Goal: Information Seeking & Learning: Learn about a topic

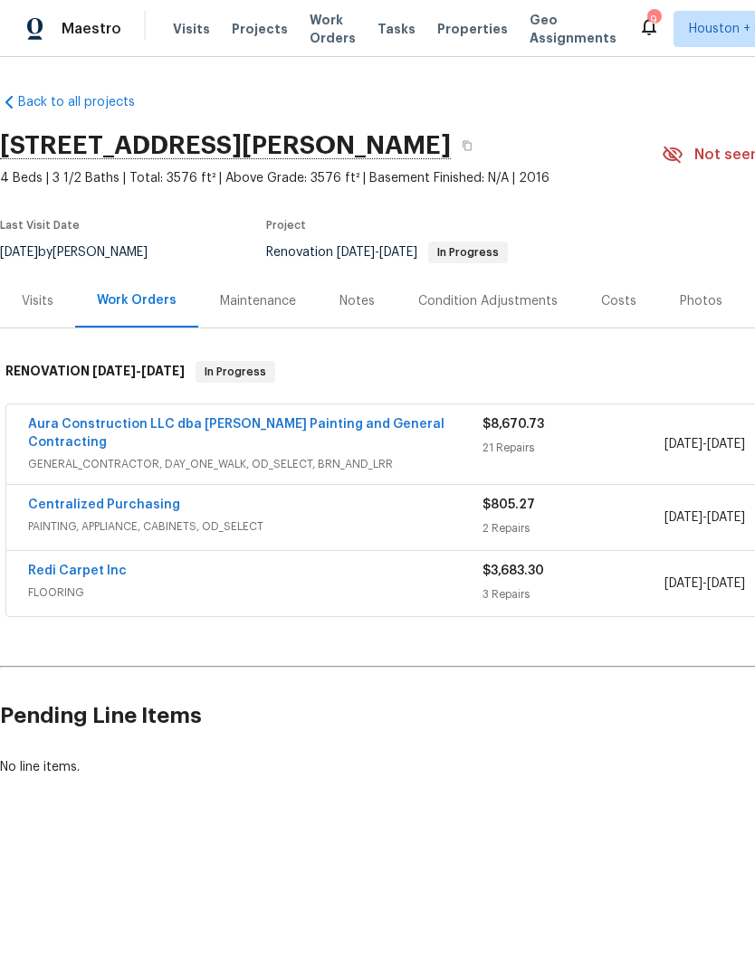
click at [700, 293] on div "Photos" at bounding box center [701, 301] width 43 height 18
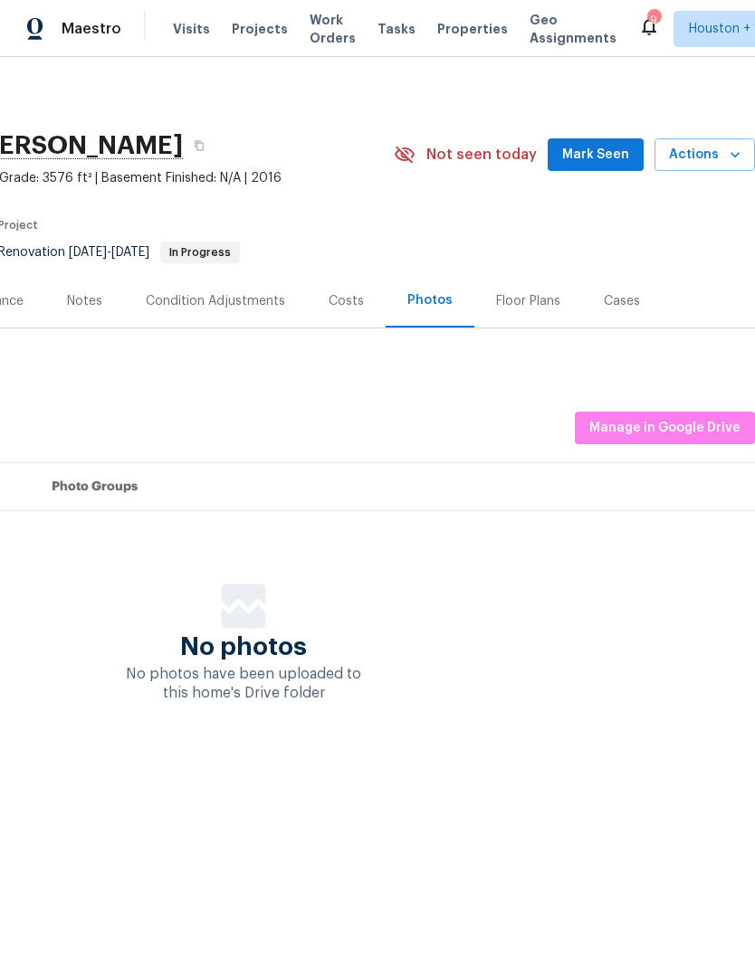
scroll to position [0, 268]
click at [690, 423] on span "Manage in Google Drive" at bounding box center [664, 428] width 151 height 23
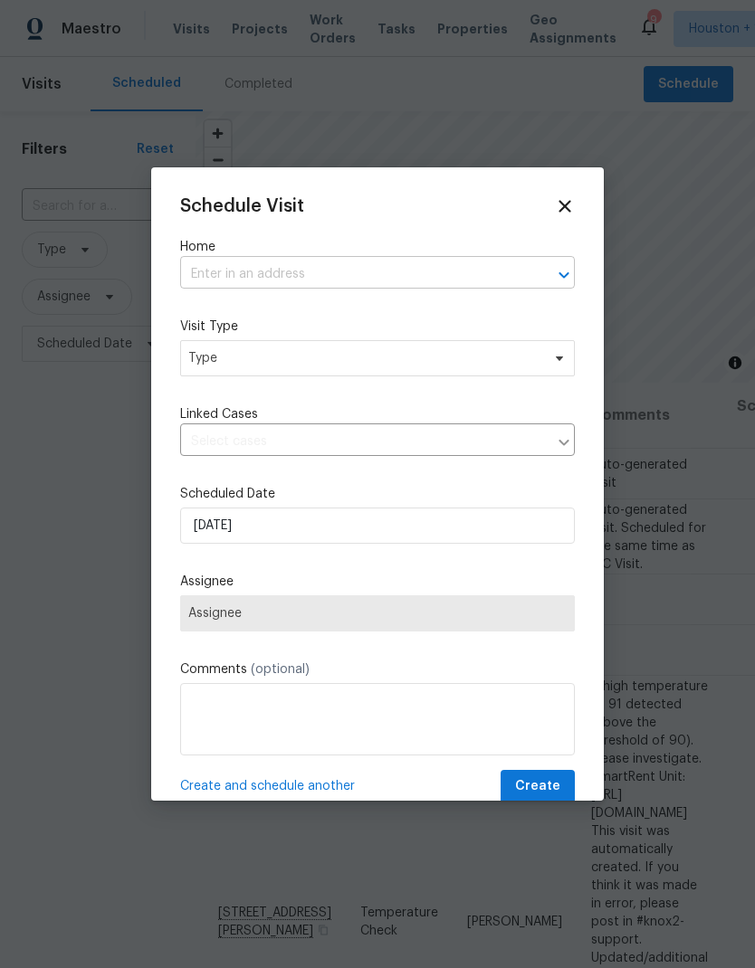
click at [216, 264] on input "text" at bounding box center [352, 275] width 344 height 28
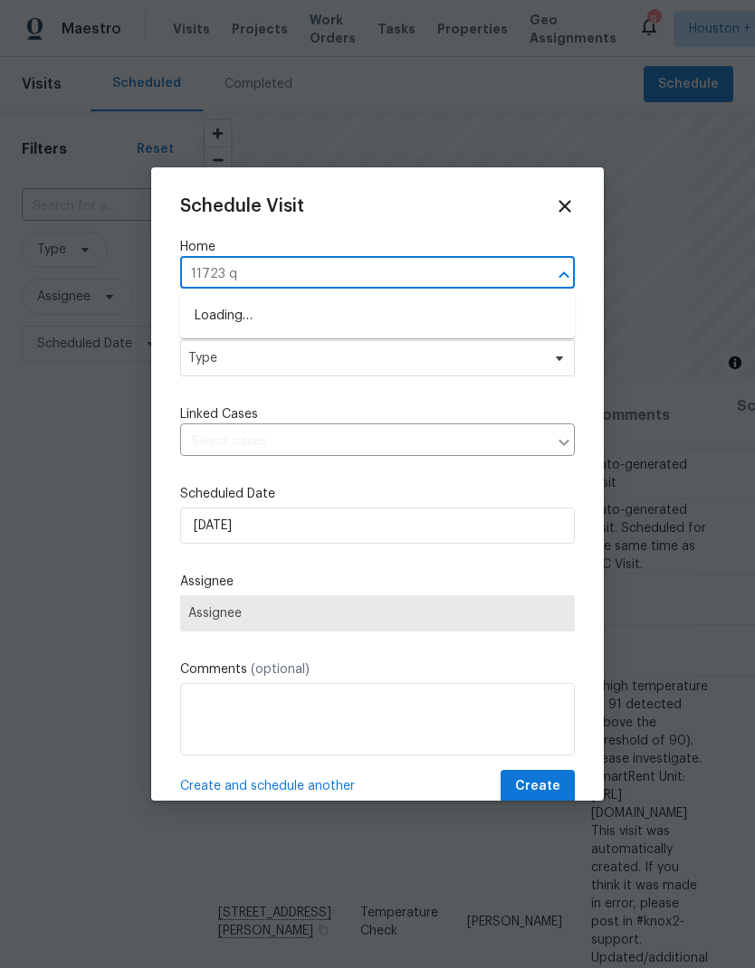
type input "11723 qu"
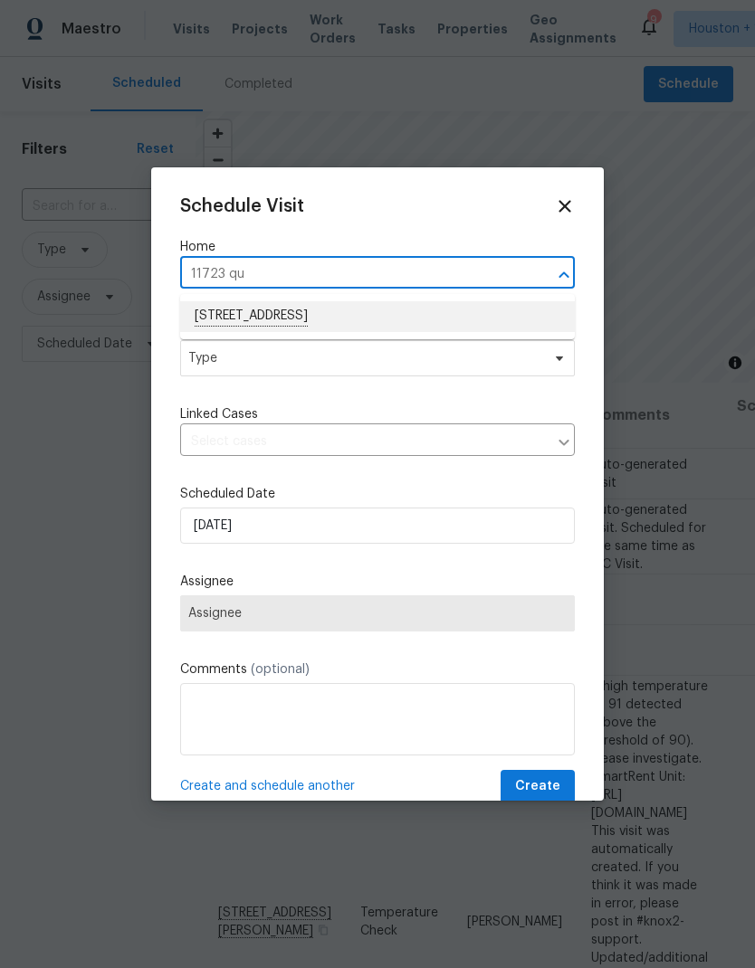
click at [229, 310] on li "11723 Quail Creek Dr, Houston, TX 77070" at bounding box center [377, 316] width 394 height 31
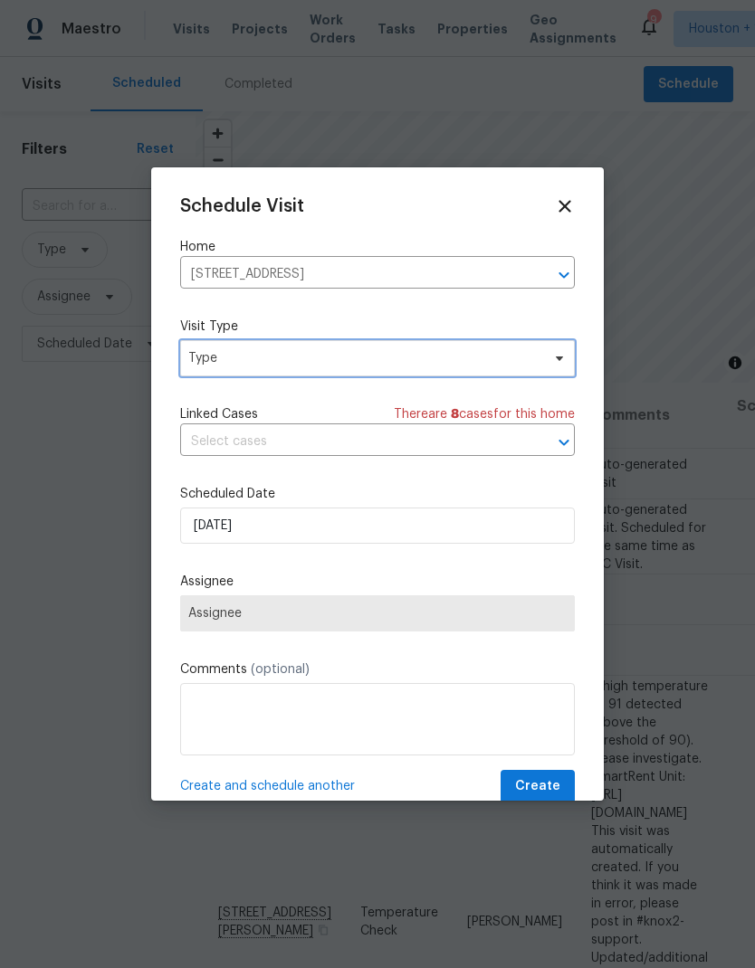
click at [206, 367] on span "Type" at bounding box center [364, 358] width 352 height 18
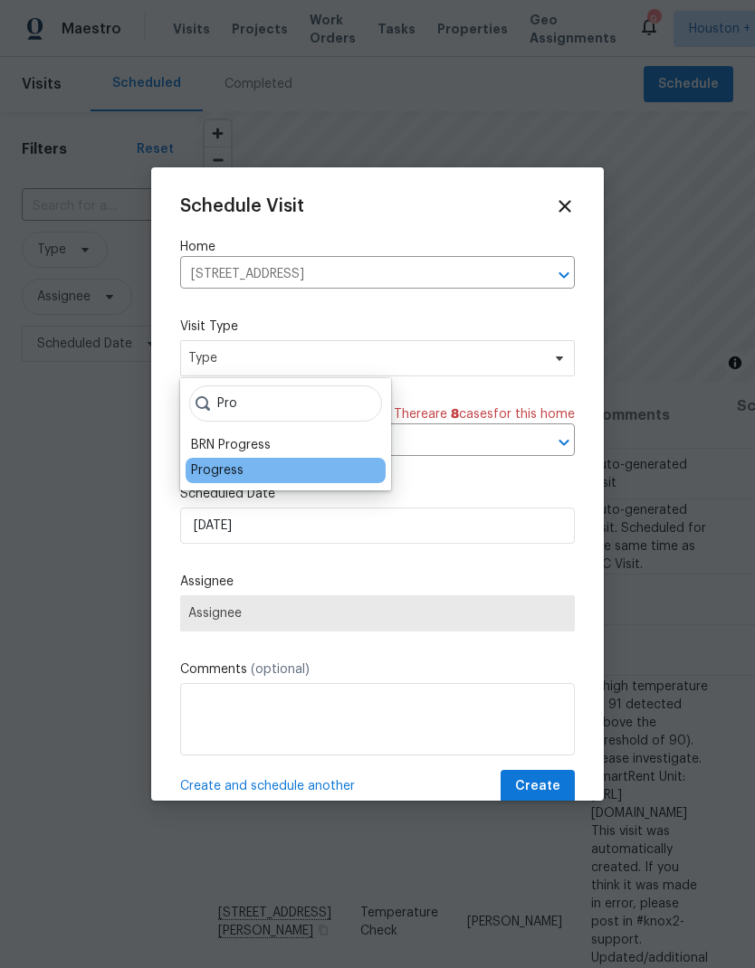
type input "Pro"
click at [203, 475] on div "Progress" at bounding box center [217, 470] width 52 height 18
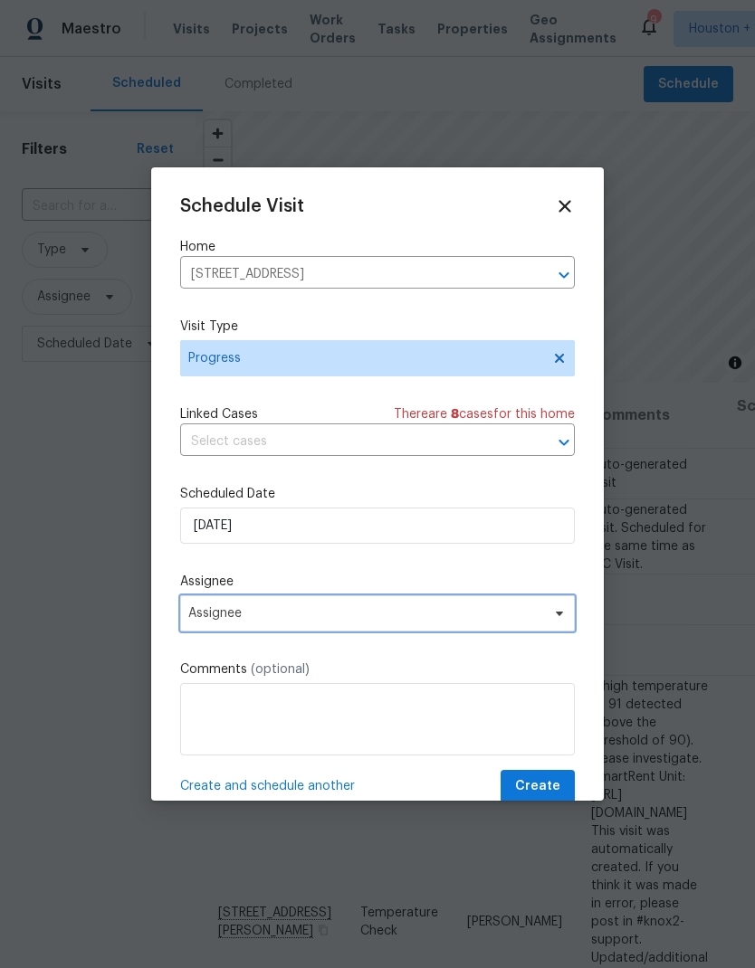
click at [207, 621] on span "Assignee" at bounding box center [365, 613] width 355 height 14
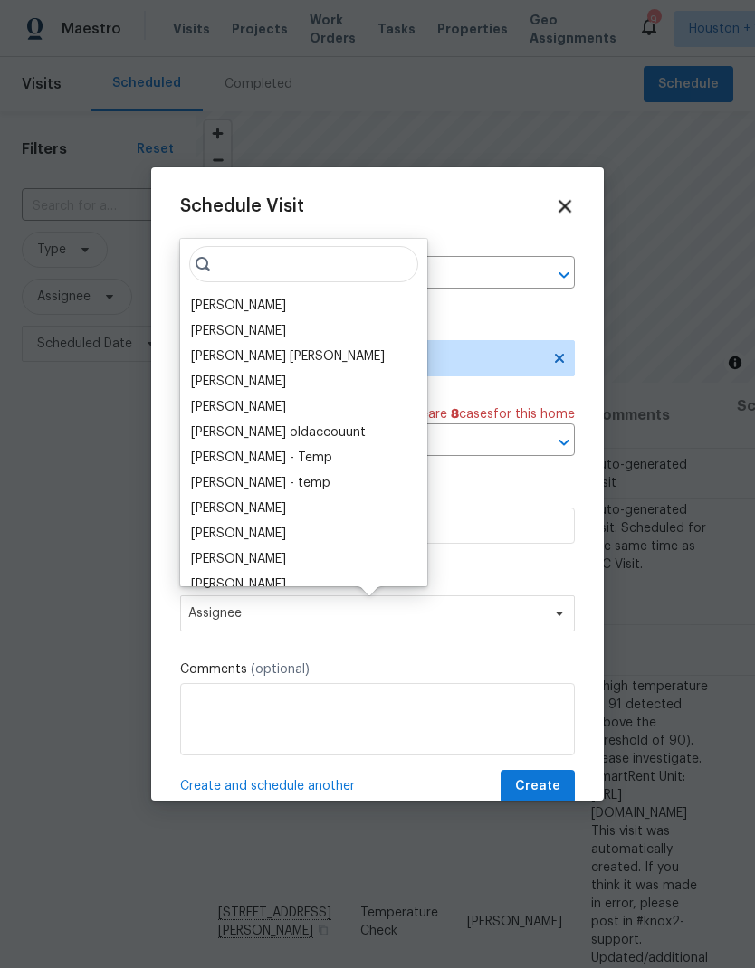
click at [562, 208] on icon at bounding box center [564, 206] width 13 height 13
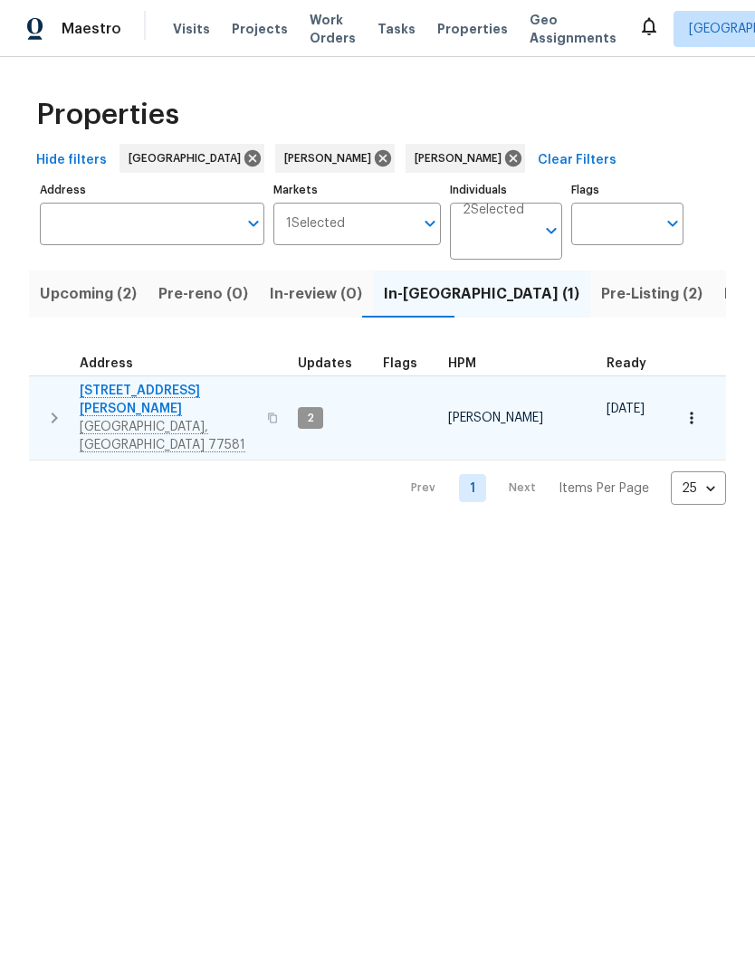
click at [99, 388] on span "3627 Bartlett Way Dr" at bounding box center [168, 400] width 176 height 36
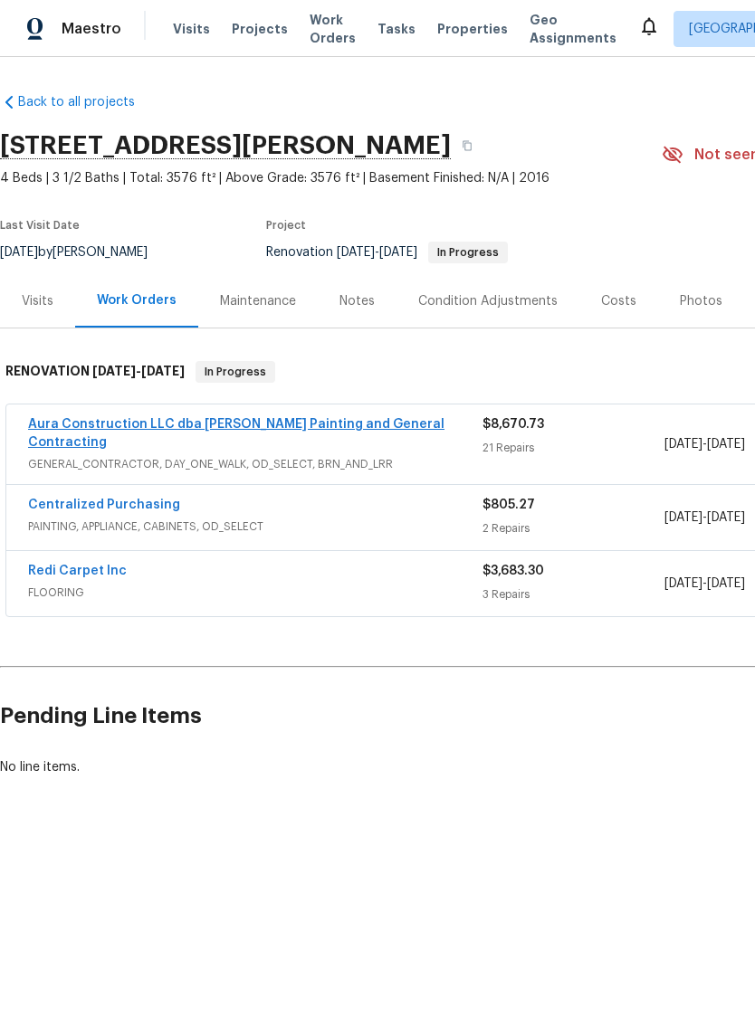
click at [117, 421] on link "Aura Construction LLC dba Logan's Painting and General Contracting" at bounding box center [236, 433] width 416 height 31
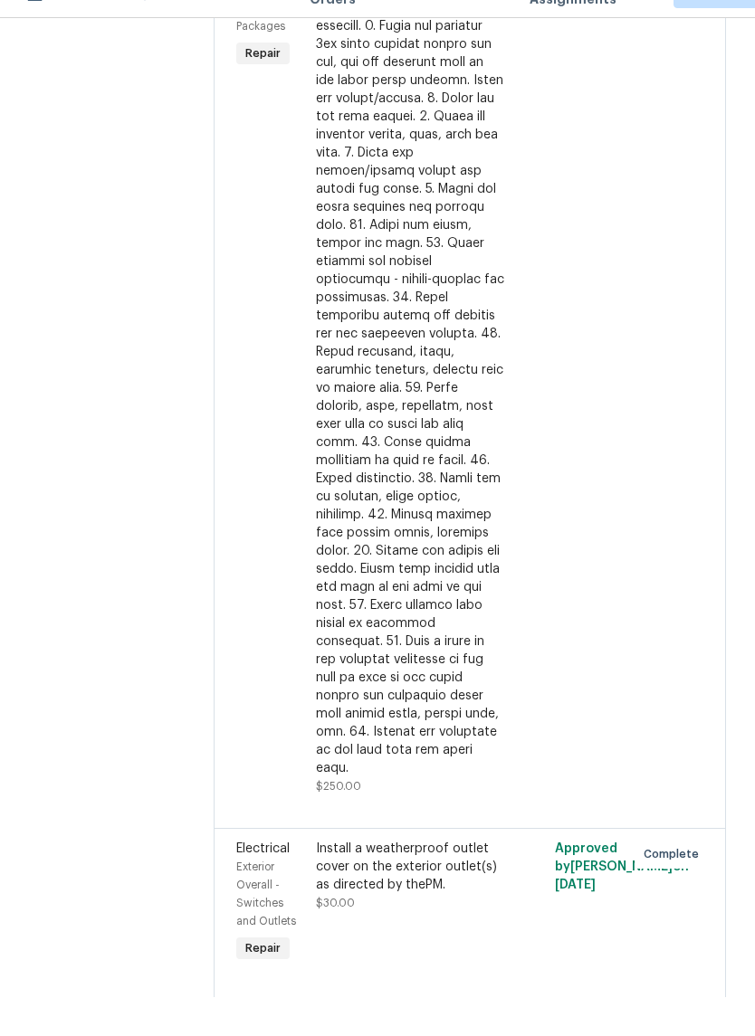
scroll to position [44, 0]
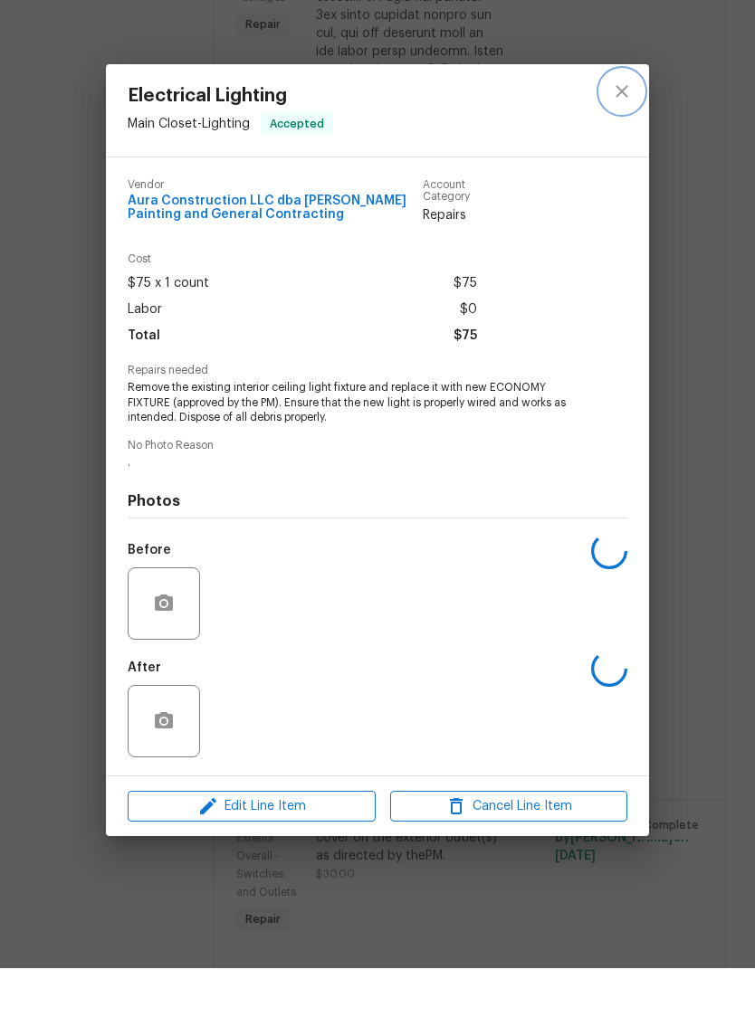
click at [623, 148] on icon "close" at bounding box center [622, 159] width 22 height 22
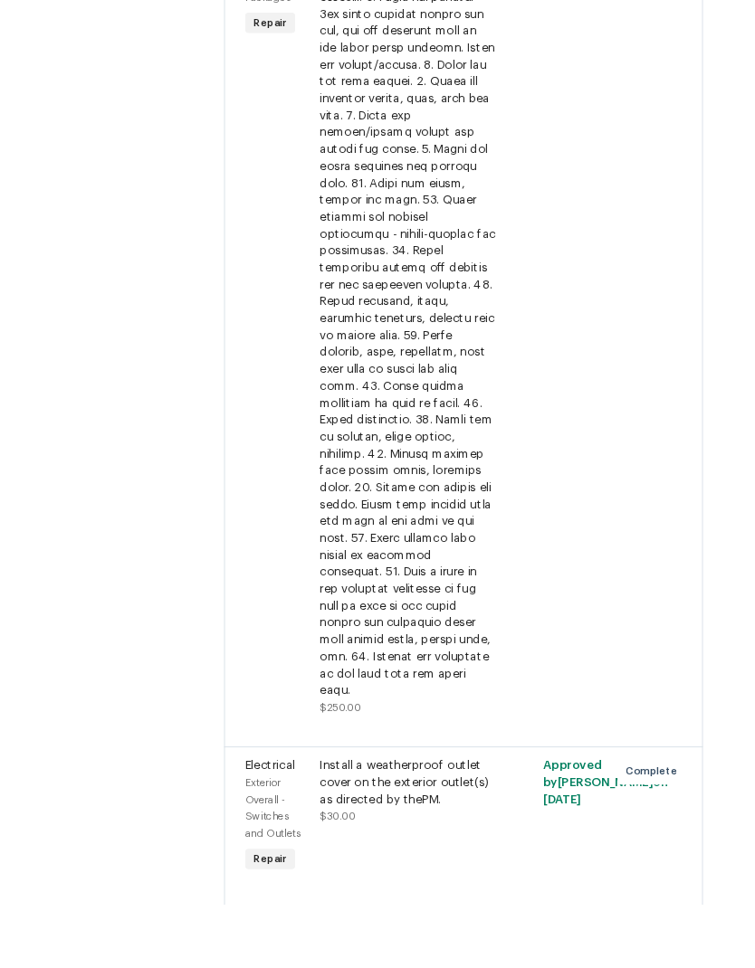
scroll to position [72, 0]
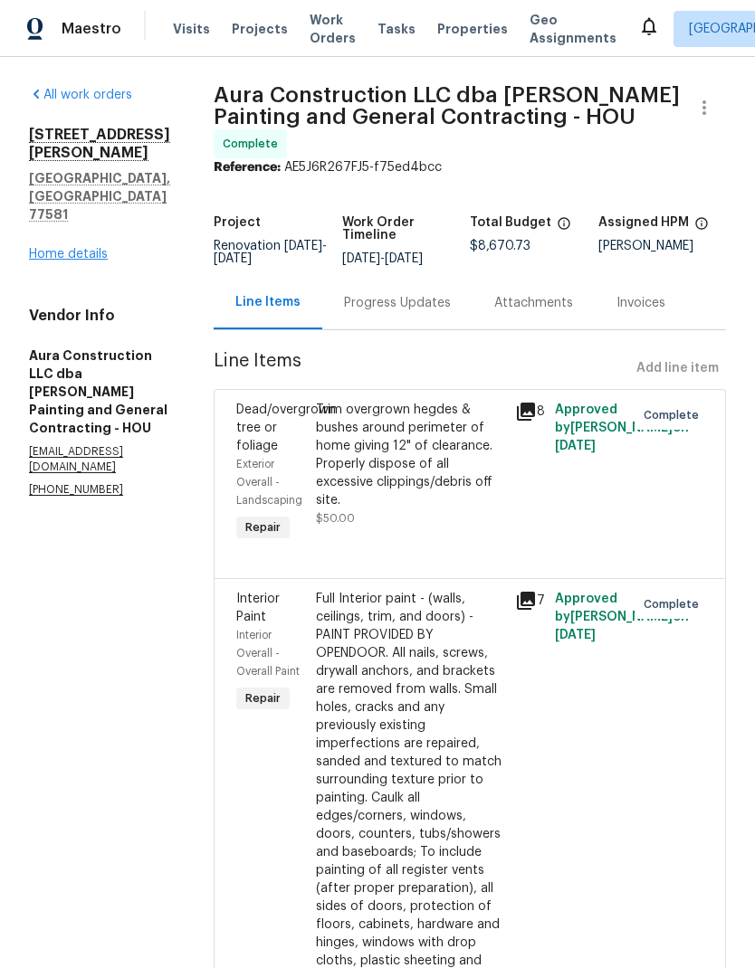
click at [47, 248] on link "Home details" at bounding box center [68, 254] width 79 height 13
